Goal: Information Seeking & Learning: Check status

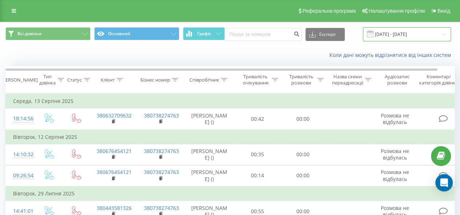
click at [385, 31] on input "[DATE] - [DATE]" at bounding box center [407, 34] width 88 height 14
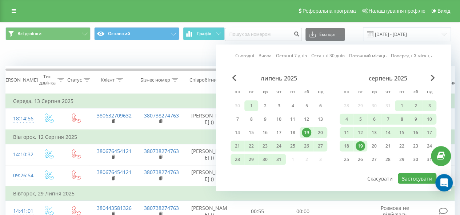
click at [250, 105] on div "1" at bounding box center [250, 105] width 9 height 9
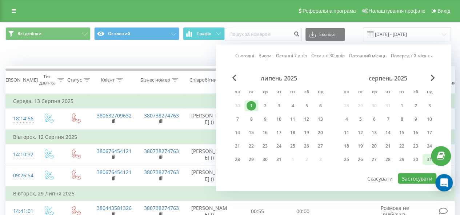
click at [427, 159] on div "31" at bounding box center [428, 159] width 9 height 9
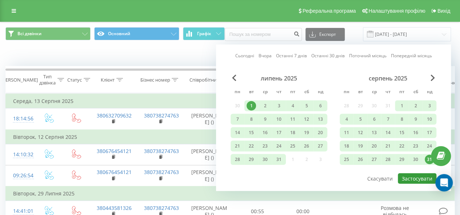
click at [417, 180] on button "Застосувати" at bounding box center [416, 179] width 39 height 11
type input "[DATE] - [DATE]"
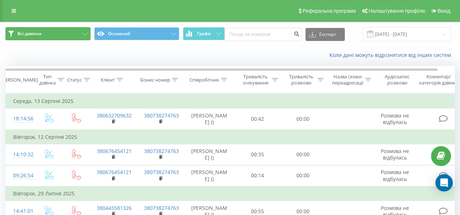
click at [52, 35] on button "Всі дзвінки" at bounding box center [47, 33] width 85 height 13
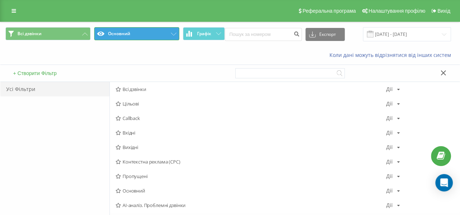
click at [114, 37] on button "Основний" at bounding box center [136, 33] width 85 height 13
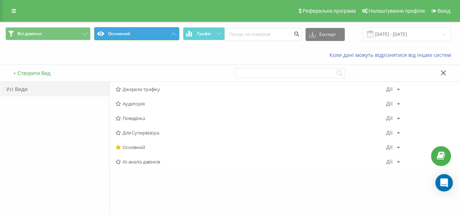
click at [128, 28] on button "Основний" at bounding box center [136, 33] width 85 height 13
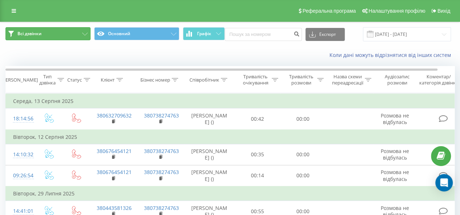
click at [69, 27] on button "Всі дзвінки" at bounding box center [47, 33] width 85 height 13
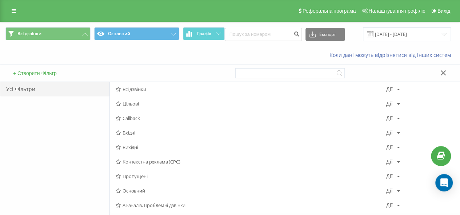
click at [40, 87] on div "Усі Фільтри" at bounding box center [54, 89] width 109 height 15
click at [141, 91] on span "Всі дзвінки" at bounding box center [251, 89] width 270 height 5
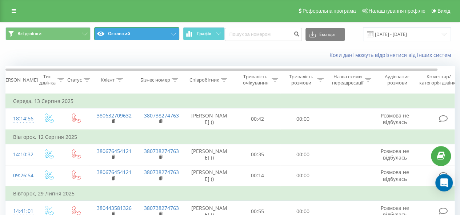
click at [148, 35] on button "Основний" at bounding box center [136, 33] width 85 height 13
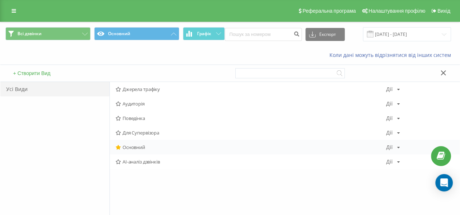
click at [134, 146] on span "Основний" at bounding box center [251, 147] width 270 height 5
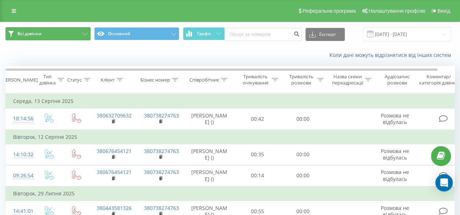
click at [62, 34] on button "Всі дзвінки" at bounding box center [47, 33] width 85 height 13
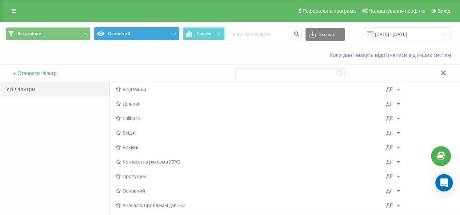
click at [157, 29] on button "Основний" at bounding box center [136, 33] width 85 height 13
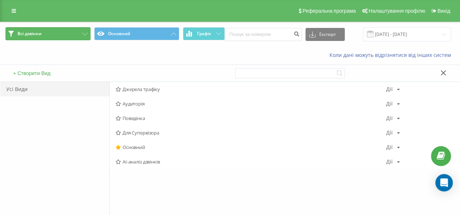
click at [63, 33] on button "Всі дзвінки" at bounding box center [47, 33] width 85 height 13
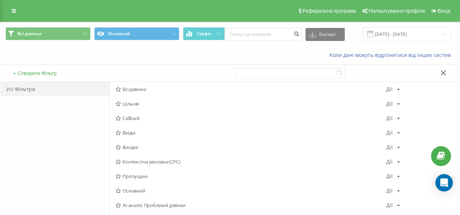
click at [33, 87] on div "Усі Фільтри" at bounding box center [54, 89] width 109 height 15
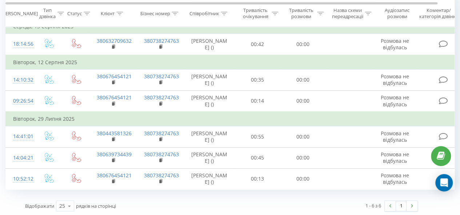
scroll to position [83, 0]
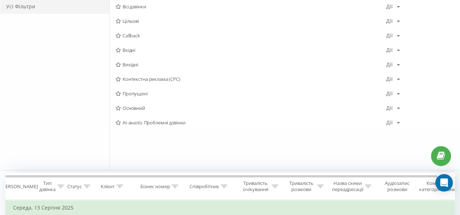
drag, startPoint x: 180, startPoint y: 196, endPoint x: 221, endPoint y: 194, distance: 40.7
click at [324, 11] on div "Всі дзвінки Основний Графік Експорт .csv .xls .xlsx 01.07.2025 - 31.08.2025 Кол…" at bounding box center [229, 168] width 449 height 459
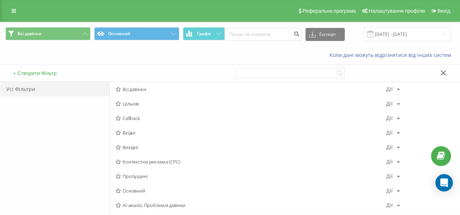
click at [441, 72] on icon at bounding box center [442, 72] width 5 height 5
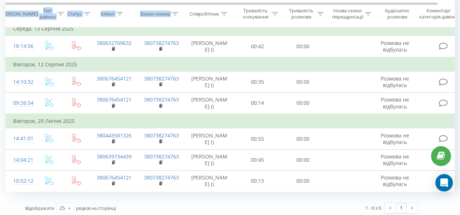
scroll to position [75, 0]
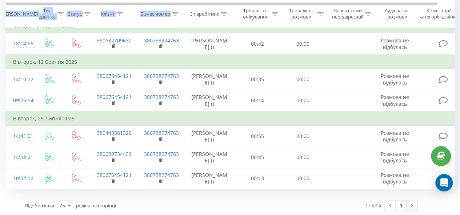
click at [412, 204] on img at bounding box center [412, 205] width 2 height 3
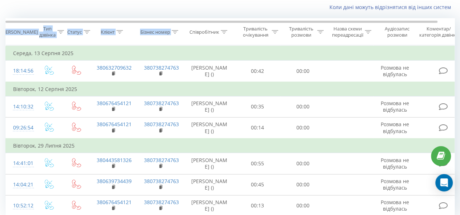
scroll to position [0, 0]
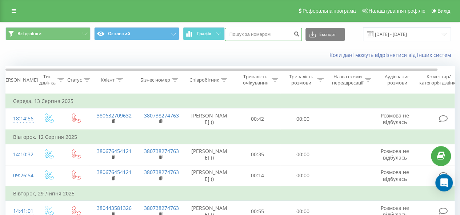
click at [253, 32] on input at bounding box center [263, 34] width 77 height 13
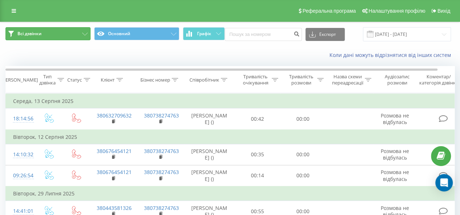
click at [83, 35] on icon at bounding box center [84, 34] width 5 height 3
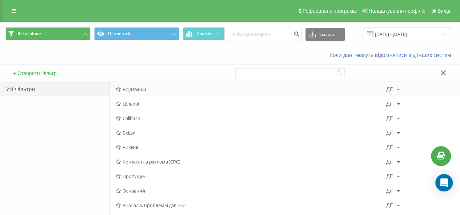
click at [144, 91] on span "Всі дзвінки" at bounding box center [251, 89] width 270 height 5
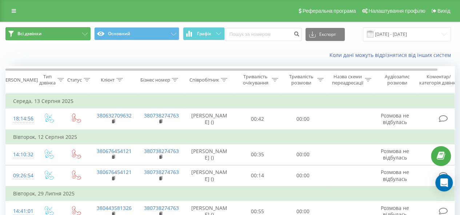
click at [85, 34] on icon at bounding box center [84, 34] width 5 height 3
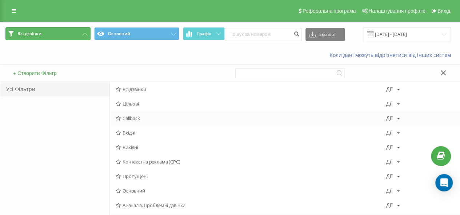
scroll to position [36, 0]
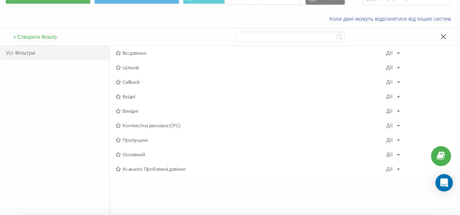
click at [444, 35] on icon at bounding box center [442, 36] width 5 height 5
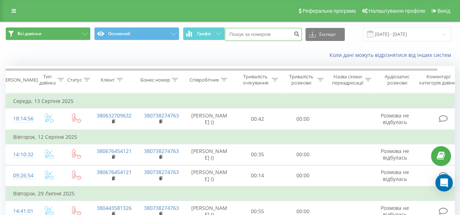
click at [262, 32] on input at bounding box center [263, 34] width 77 height 13
paste input "+380674298383"
type input "+380674298383"
click at [297, 35] on icon "submit" at bounding box center [297, 33] width 6 height 4
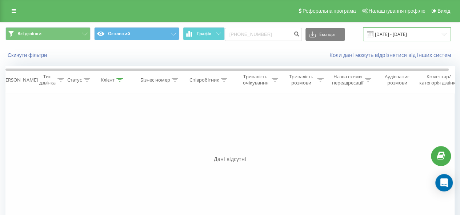
click at [439, 33] on input "19.05.2025 - 19.08.2025" at bounding box center [407, 34] width 88 height 14
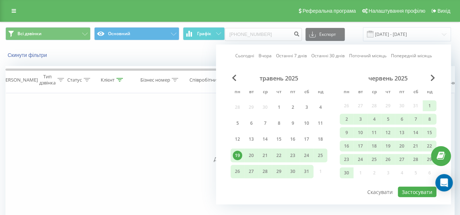
click at [346, 34] on div "19.05.2025 - 19.08.2025" at bounding box center [397, 34] width 106 height 14
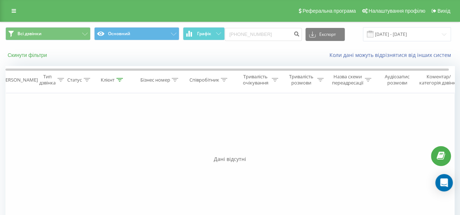
click at [43, 55] on button "Скинути фільтри" at bounding box center [27, 55] width 45 height 7
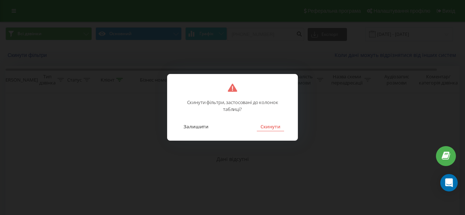
click at [271, 126] on button "Скинути" at bounding box center [270, 126] width 27 height 9
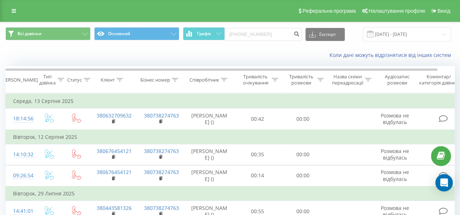
scroll to position [36, 0]
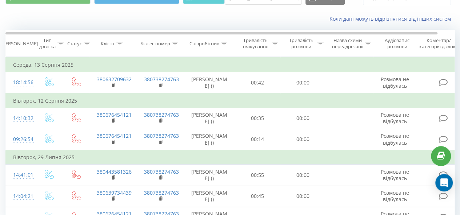
click at [223, 43] on icon at bounding box center [224, 44] width 7 height 4
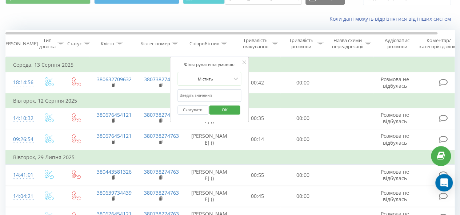
click at [142, 26] on div "Коли дані можуть відрізнятися вiд інших систем" at bounding box center [229, 18] width 459 height 17
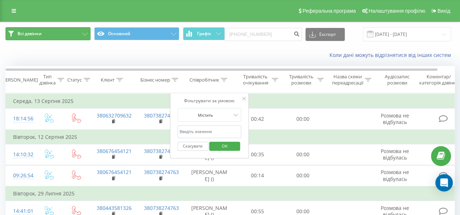
click at [84, 35] on icon at bounding box center [84, 34] width 5 height 3
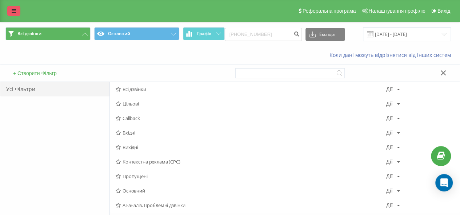
click at [15, 10] on icon at bounding box center [14, 10] width 4 height 5
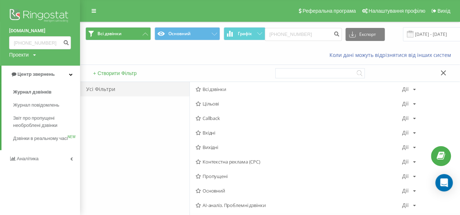
click at [34, 13] on img at bounding box center [40, 16] width 62 height 18
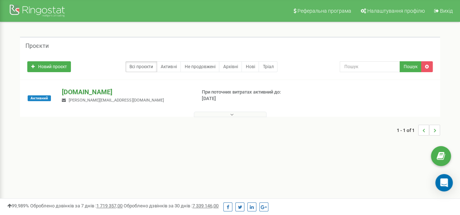
click at [89, 91] on p "[DOMAIN_NAME]" at bounding box center [126, 92] width 128 height 9
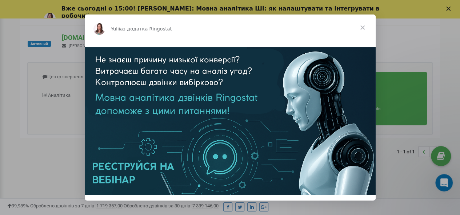
click at [362, 28] on span "Закрити" at bounding box center [362, 28] width 26 height 26
click at [362, 28] on div "Активний [DOMAIN_NAME] [PERSON_NAME][EMAIL_ADDRESS][DOMAIN_NAME] При поточних в…" at bounding box center [230, 82] width 420 height 113
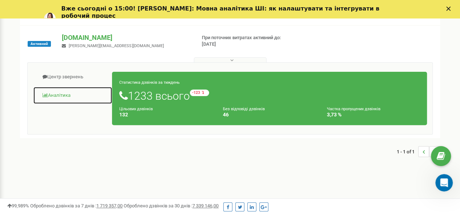
click at [62, 93] on link "Аналiтика" at bounding box center [72, 96] width 79 height 18
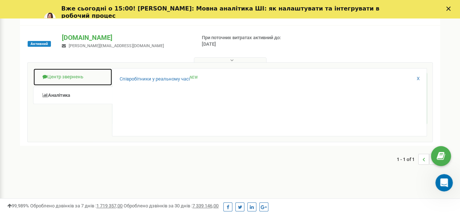
click at [68, 74] on link "Центр звернень" at bounding box center [72, 77] width 79 height 18
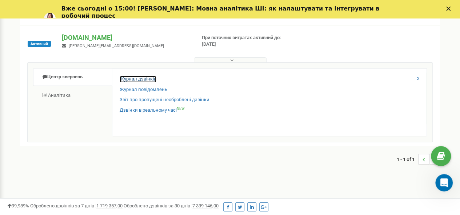
click at [141, 79] on link "Журнал дзвінків" at bounding box center [138, 79] width 37 height 7
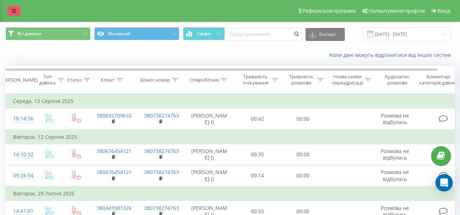
click at [20, 11] on link at bounding box center [13, 11] width 13 height 10
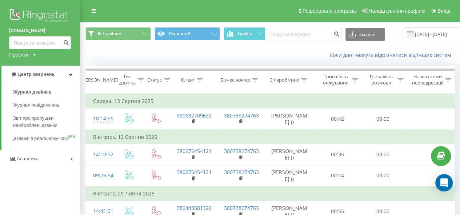
click at [29, 56] on div "Проекти" at bounding box center [19, 54] width 20 height 7
click at [31, 62] on div "[DOMAIN_NAME]" at bounding box center [32, 66] width 47 height 14
click at [124, 60] on div "Коли дані можуть відрізнятися вiд інших систем" at bounding box center [269, 55] width 379 height 17
click at [92, 12] on icon at bounding box center [94, 10] width 4 height 5
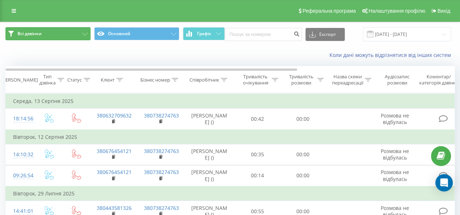
click at [86, 34] on icon at bounding box center [84, 34] width 5 height 3
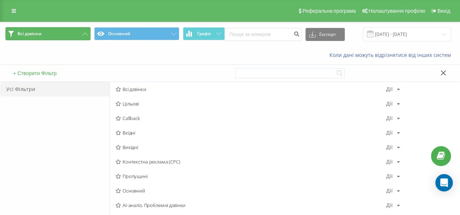
click at [86, 34] on icon at bounding box center [84, 34] width 5 height 3
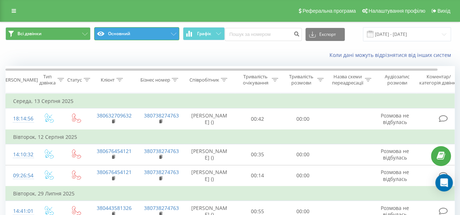
click at [172, 36] on button "Основний" at bounding box center [136, 33] width 85 height 13
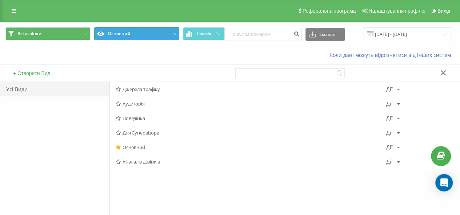
click at [172, 36] on button "Основний" at bounding box center [136, 33] width 85 height 13
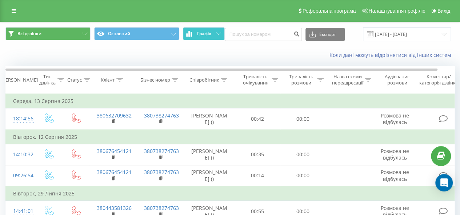
click at [217, 36] on button "Графік" at bounding box center [204, 33] width 42 height 13
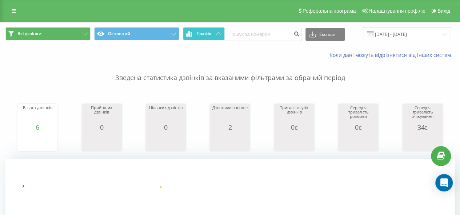
click at [214, 37] on button "Графік" at bounding box center [204, 33] width 42 height 13
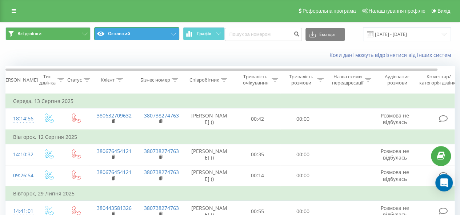
click at [172, 37] on button "Основний" at bounding box center [136, 33] width 85 height 13
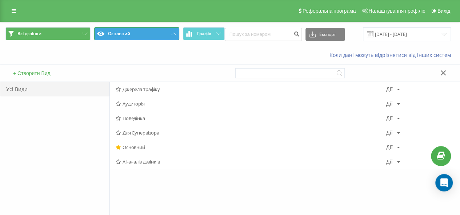
click at [172, 37] on button "Основний" at bounding box center [136, 33] width 85 height 13
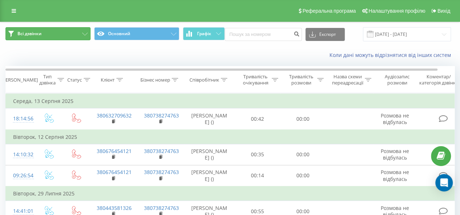
click at [84, 35] on icon at bounding box center [84, 34] width 5 height 3
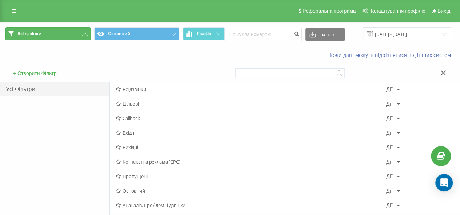
click at [84, 35] on icon at bounding box center [84, 34] width 5 height 3
